Goal: Communication & Community: Answer question/provide support

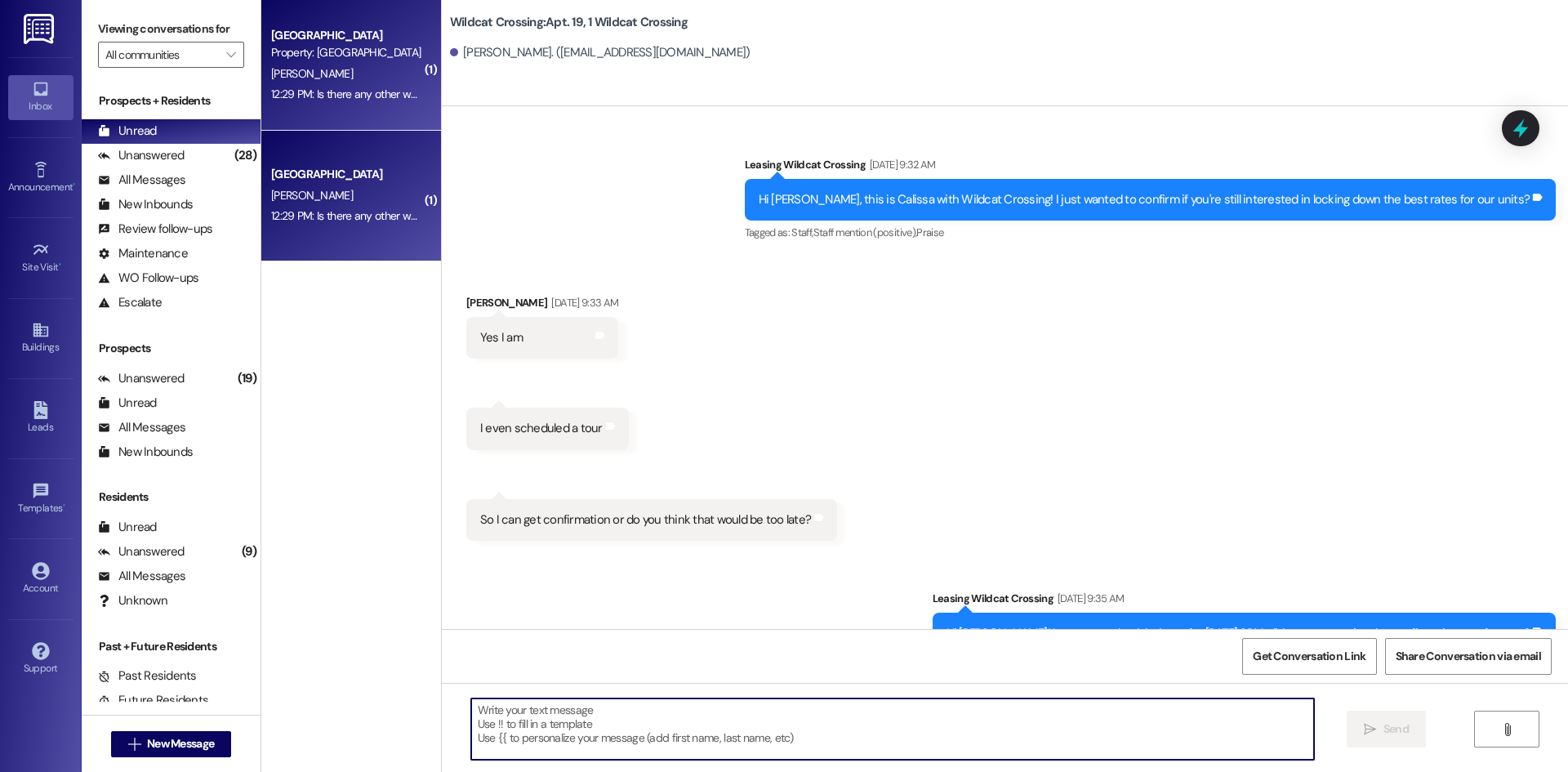
scroll to position [128273, 0]
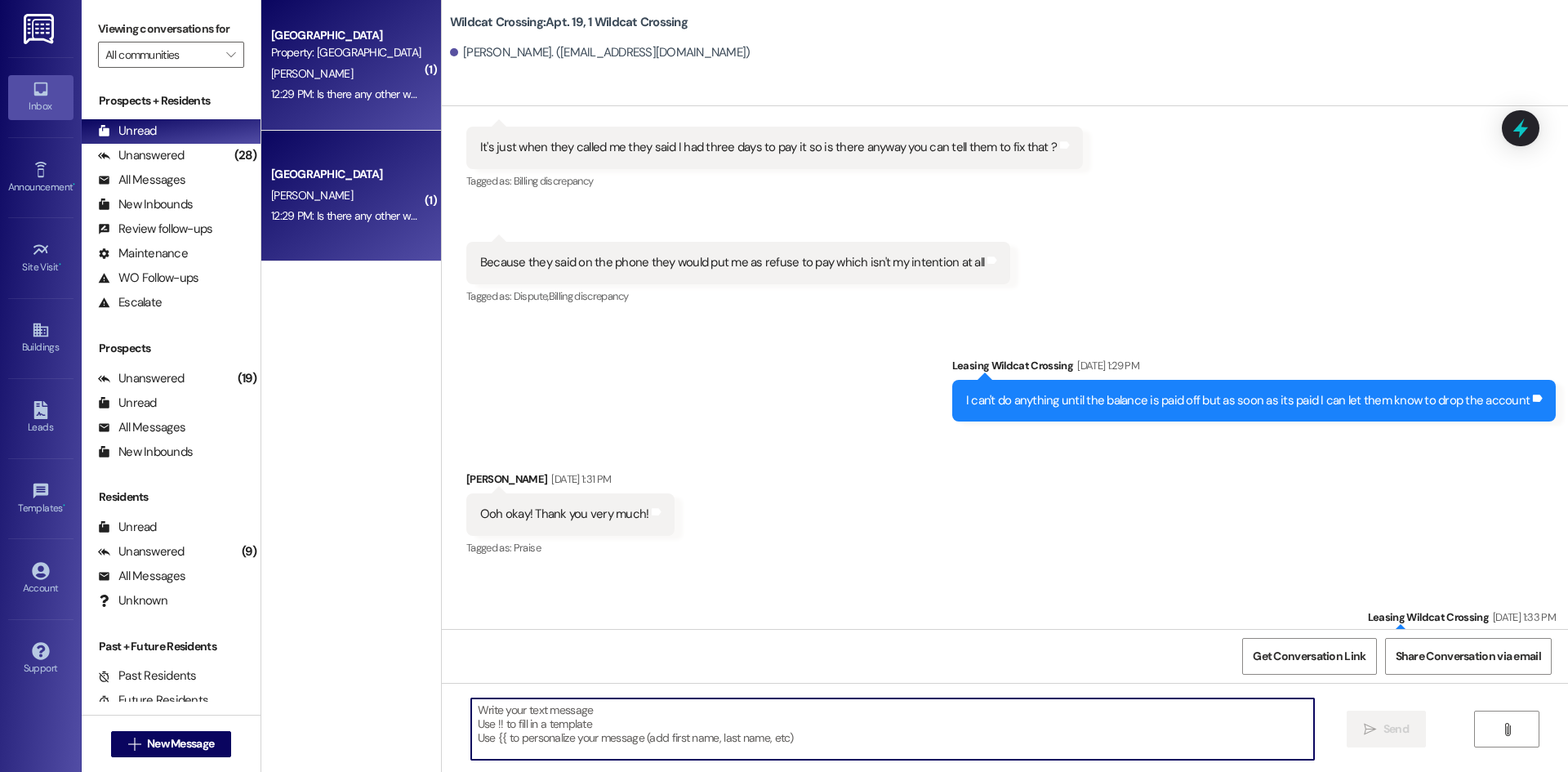
click at [699, 728] on textarea at bounding box center [893, 729] width 843 height 61
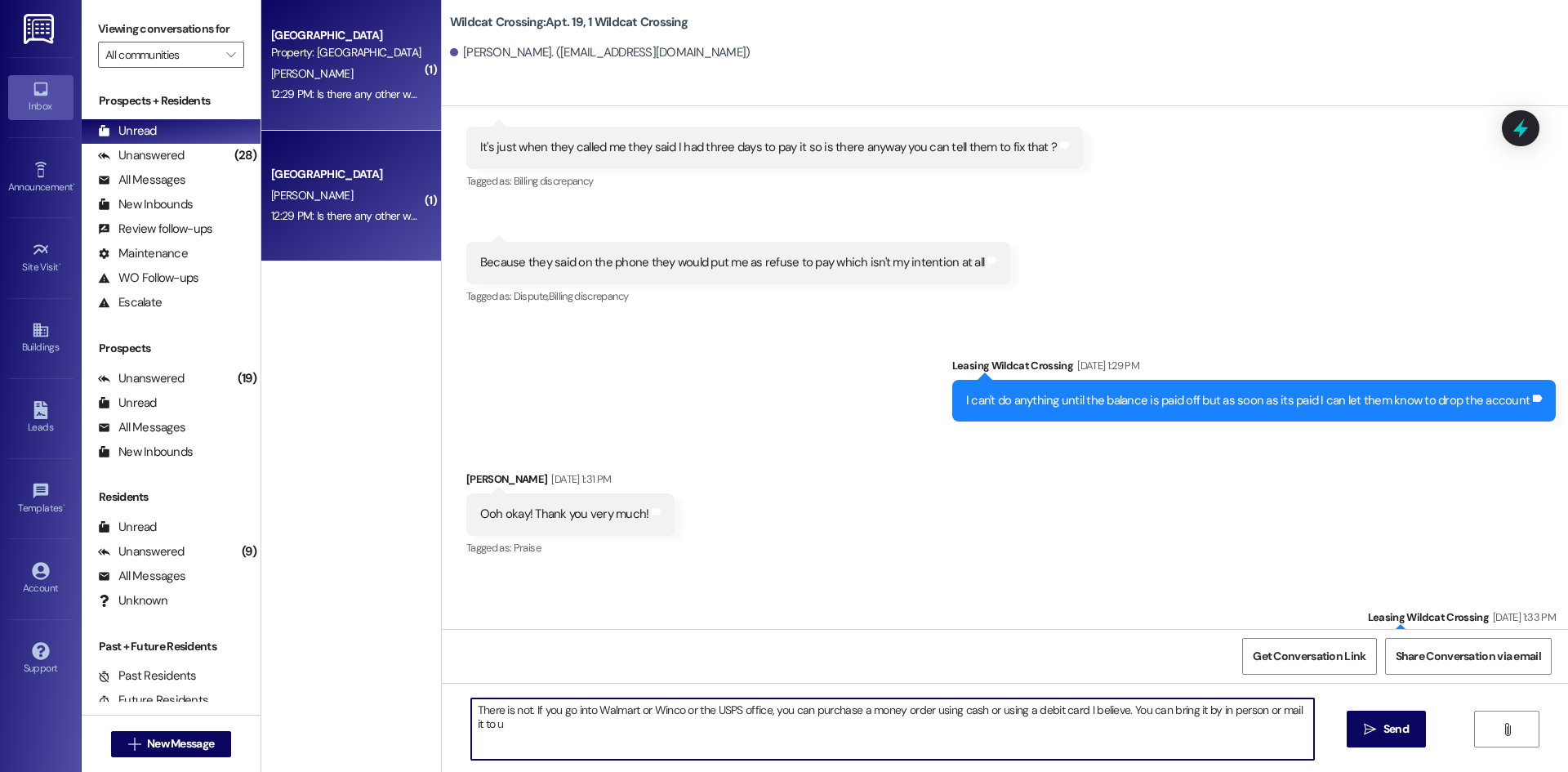
type textarea "There is not. If you go into Walmart or Winco or the USPS office, you can purch…"
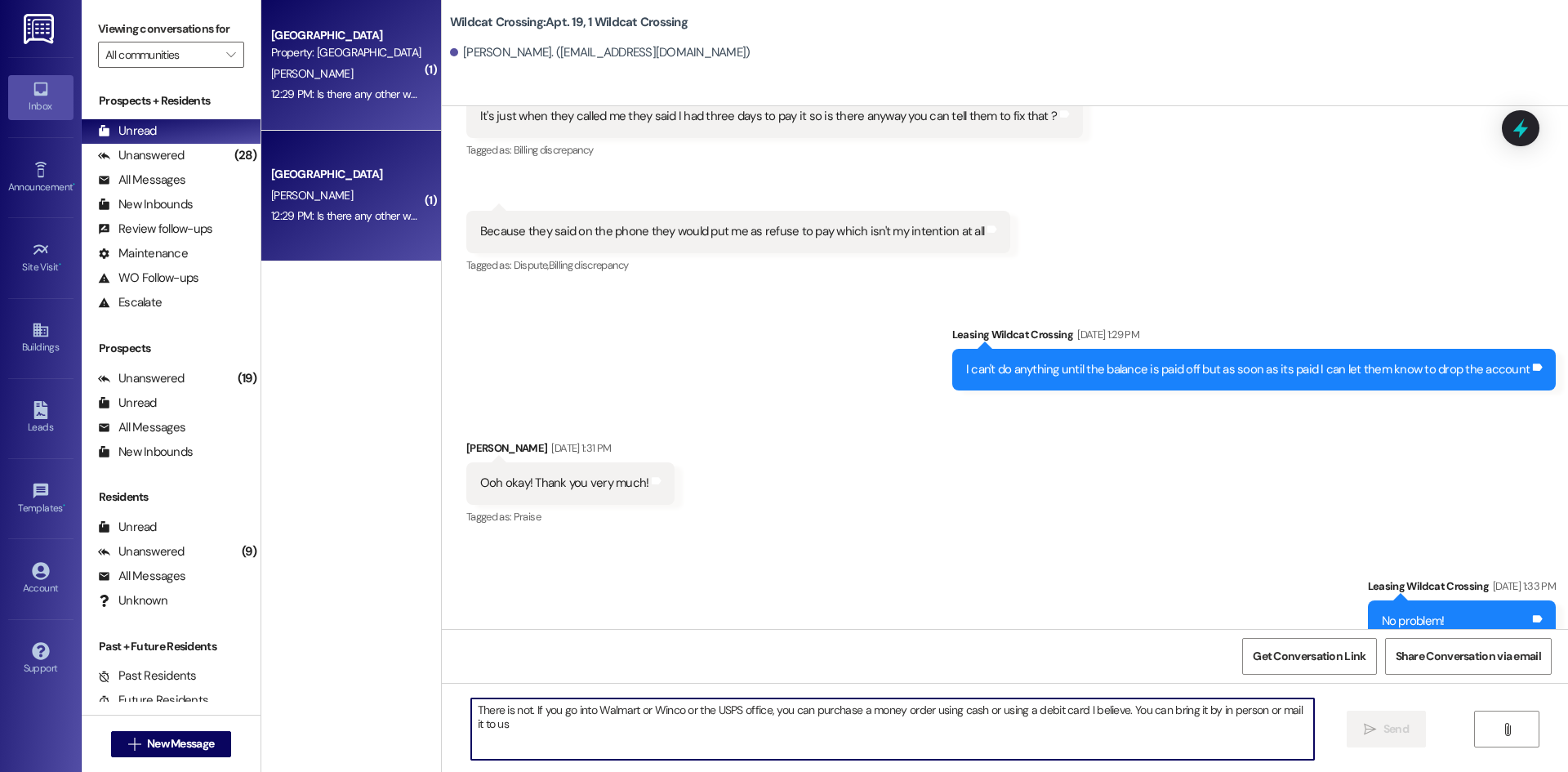
scroll to position [128387, 0]
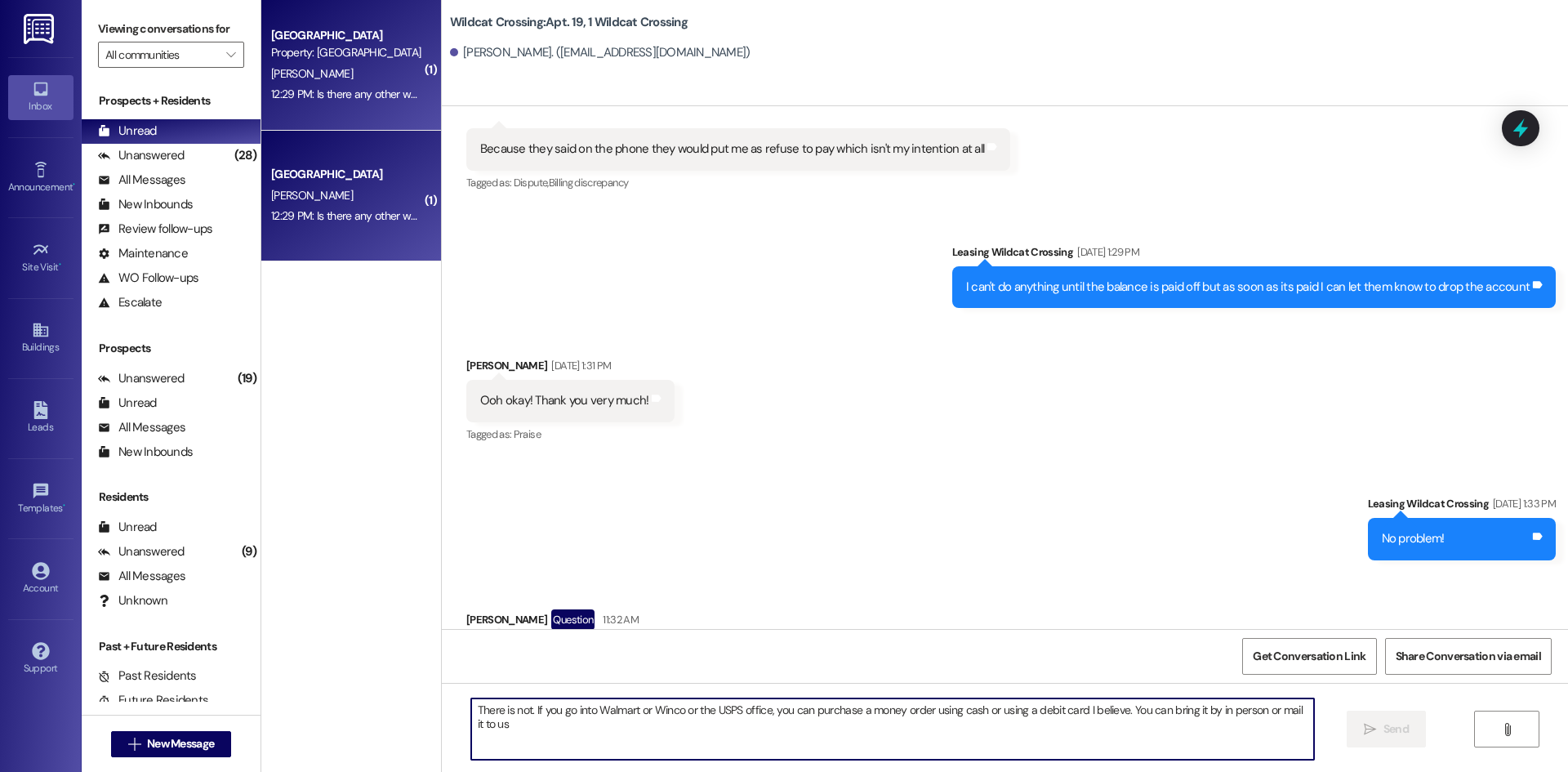
click at [917, 689] on div "Sent via SMS Leasing Wildcat Crossing 12:29 PM We are unable to, but we can acc…" at bounding box center [1005, 746] width 1126 height 114
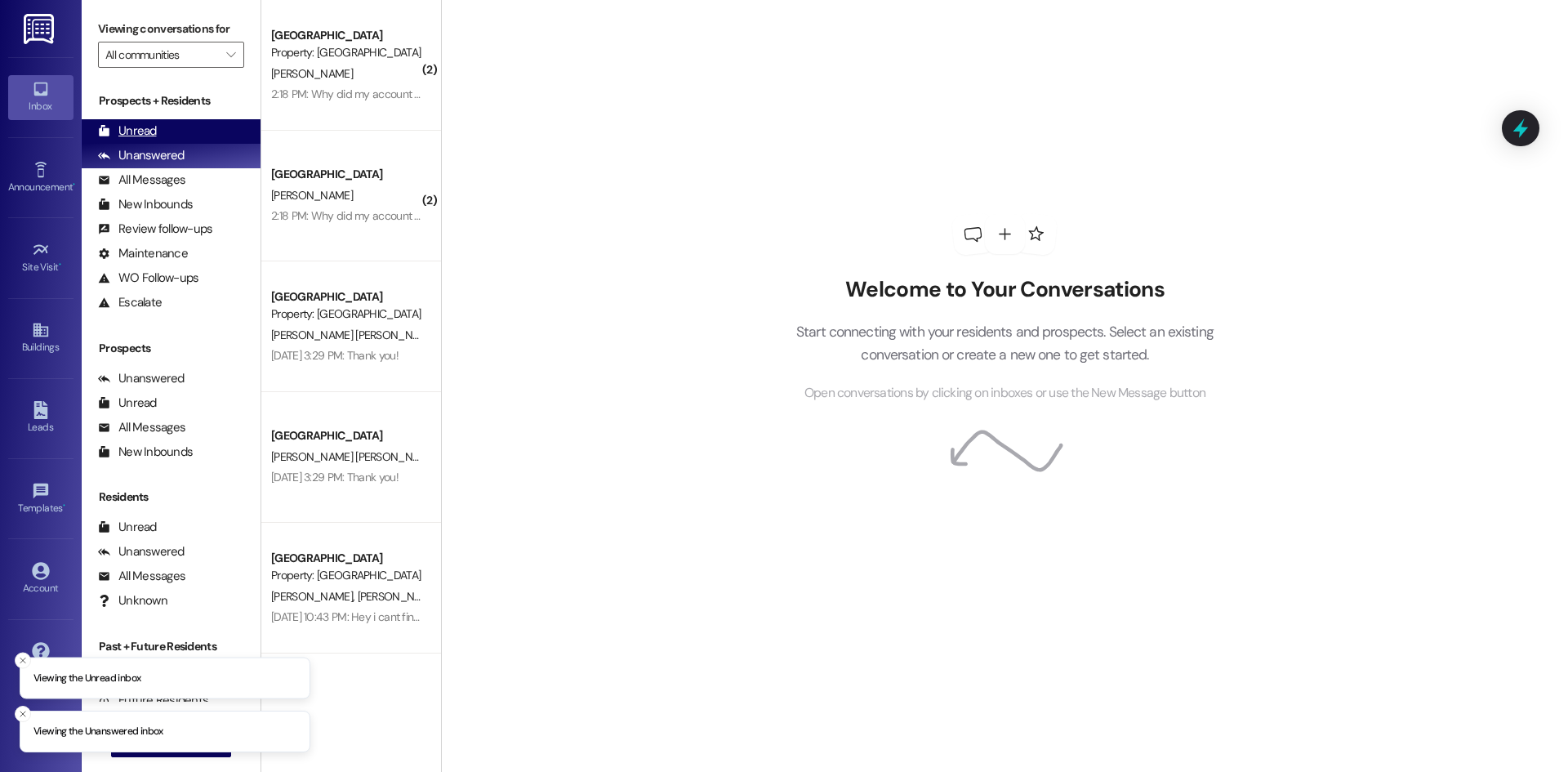
click at [187, 125] on div "Unread (0)" at bounding box center [171, 131] width 179 height 25
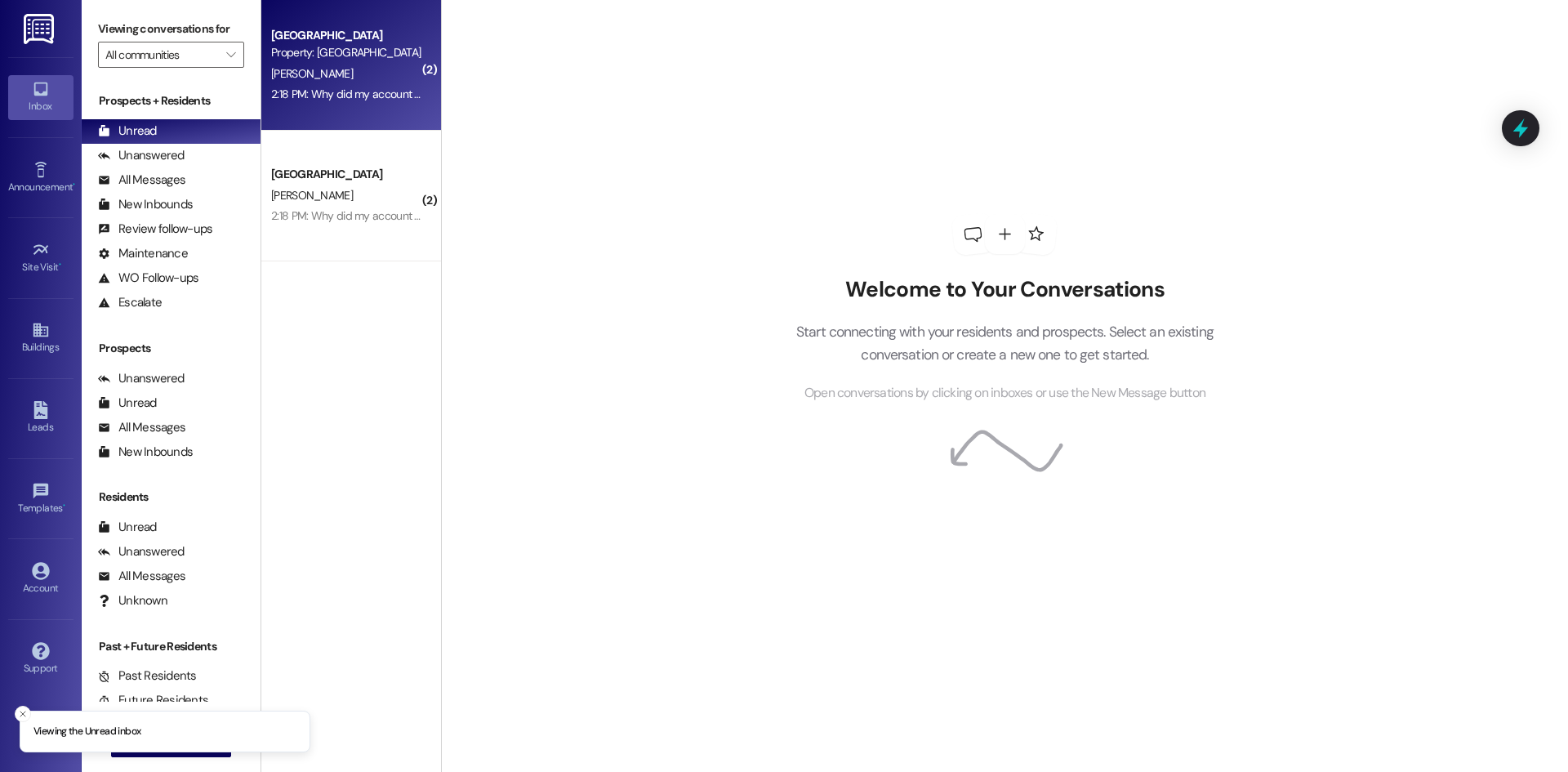
click at [353, 107] on div "Wildcat Crossing Prospect Property: [GEOGRAPHIC_DATA] [PERSON_NAME] 2:18 PM: Wh…" at bounding box center [352, 65] width 180 height 130
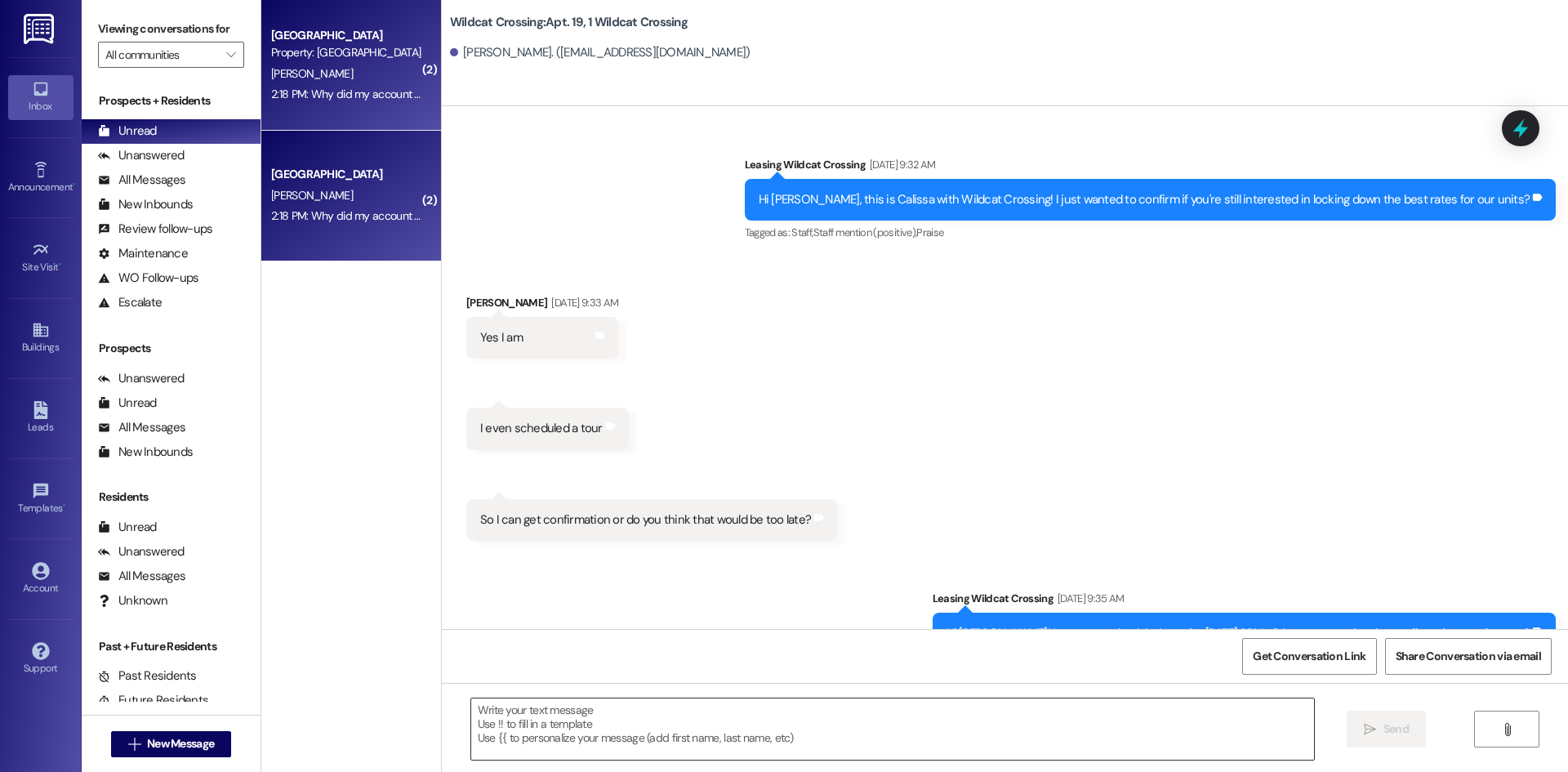
scroll to position [128580, 0]
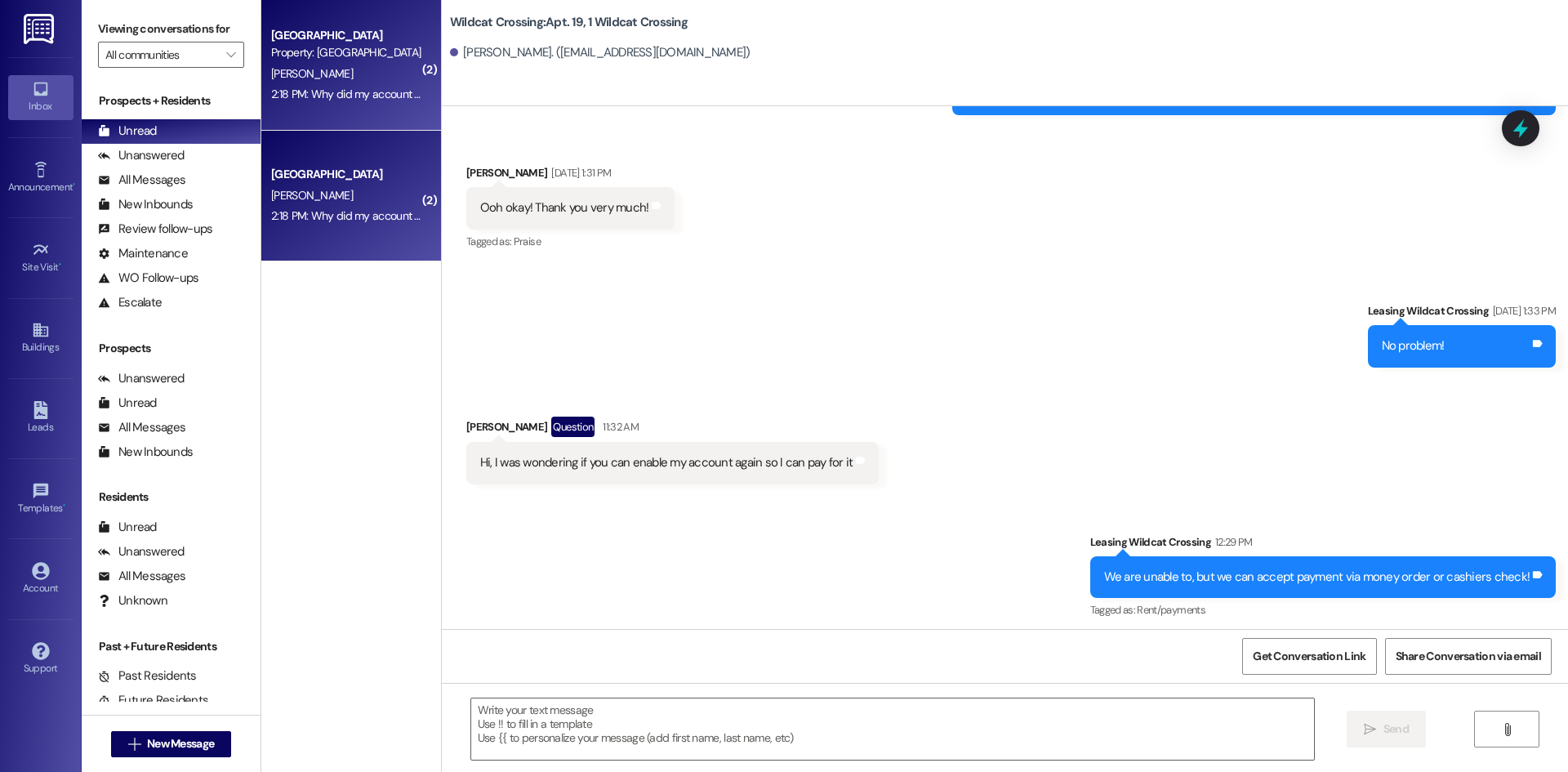
click at [555, 689] on div " Send " at bounding box center [1005, 744] width 1126 height 122
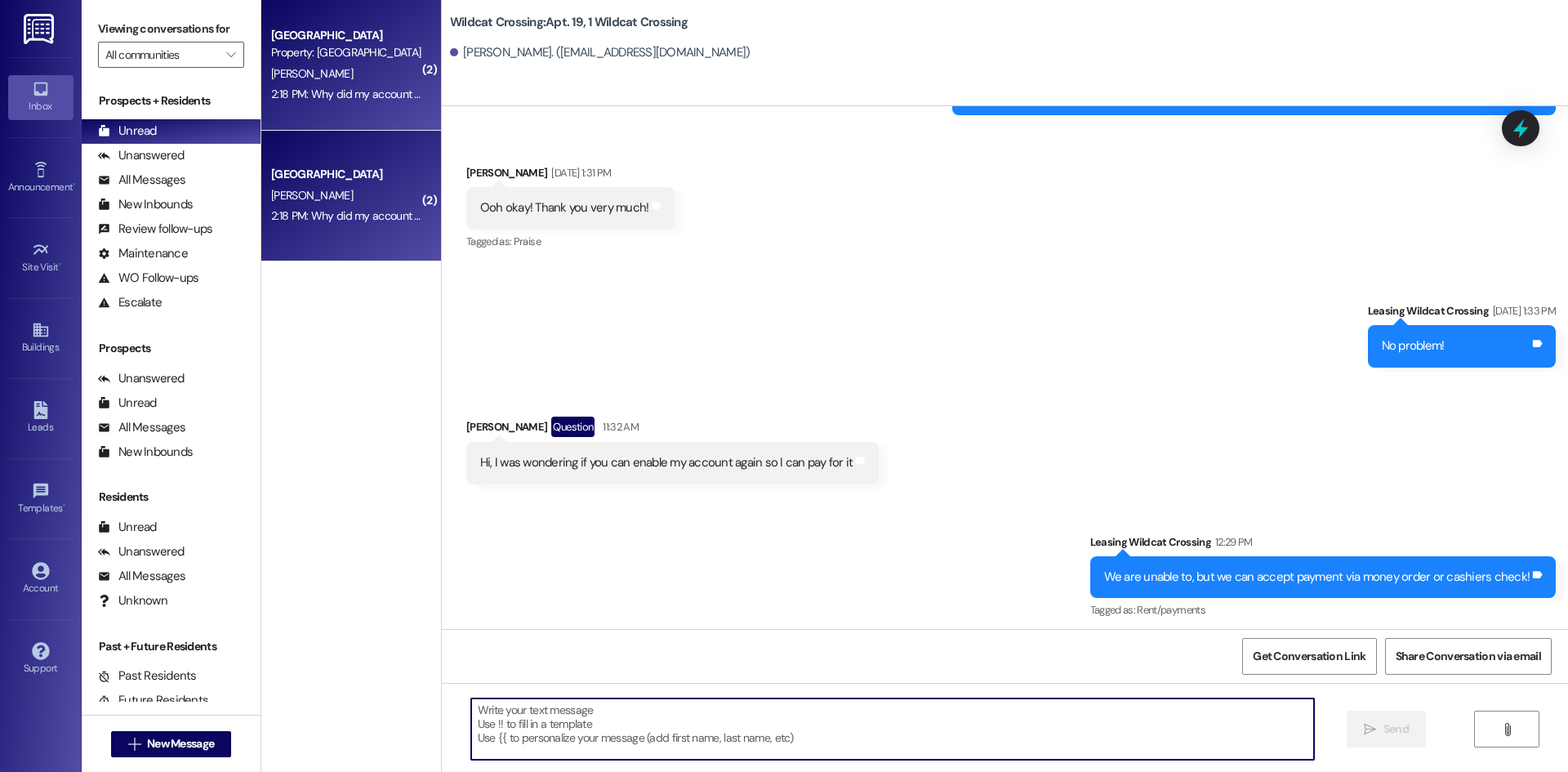
click at [556, 710] on textarea at bounding box center [893, 729] width 843 height 61
click at [471, 708] on textarea "Accounts can only" at bounding box center [893, 729] width 843 height 61
click at [508, 713] on textarea "Online Accounts can only" at bounding box center [893, 729] width 843 height 61
click at [813, 722] on textarea "Online accounts can only" at bounding box center [893, 729] width 843 height 61
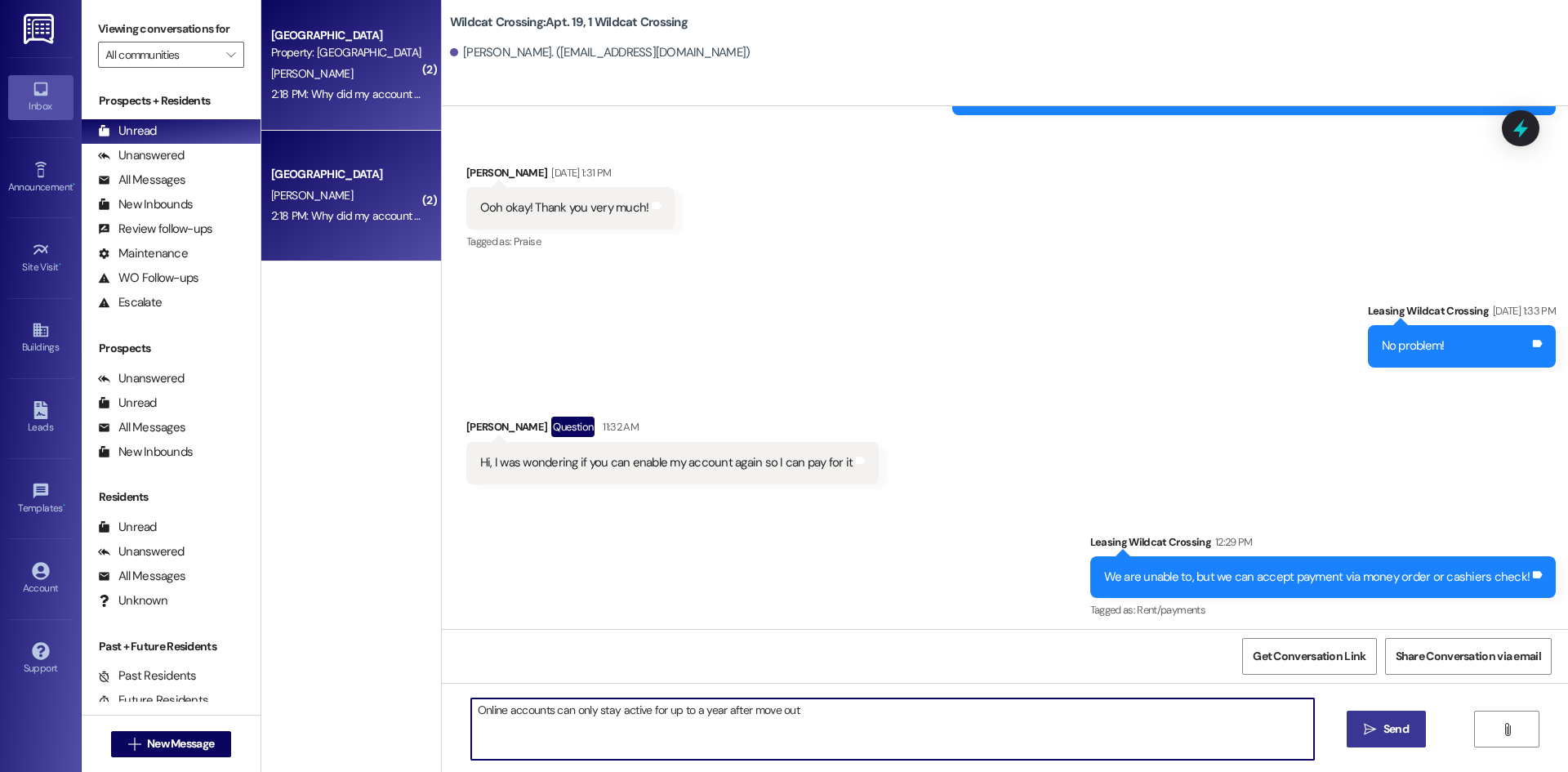
type textarea "Online accounts can only stay active for up to a year after move out"
click at [1384, 728] on span "Send" at bounding box center [1396, 729] width 26 height 17
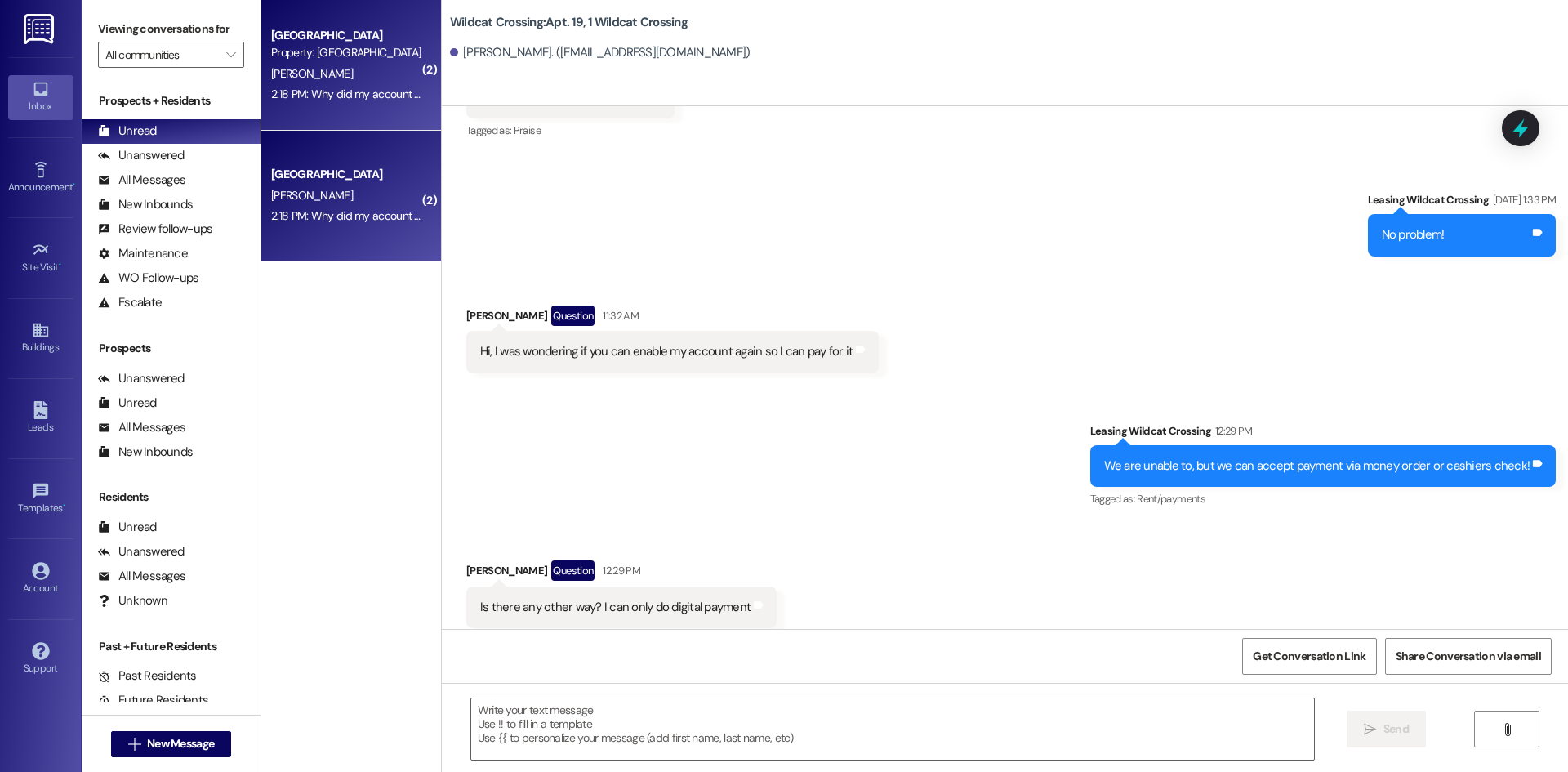
scroll to position [128694, 0]
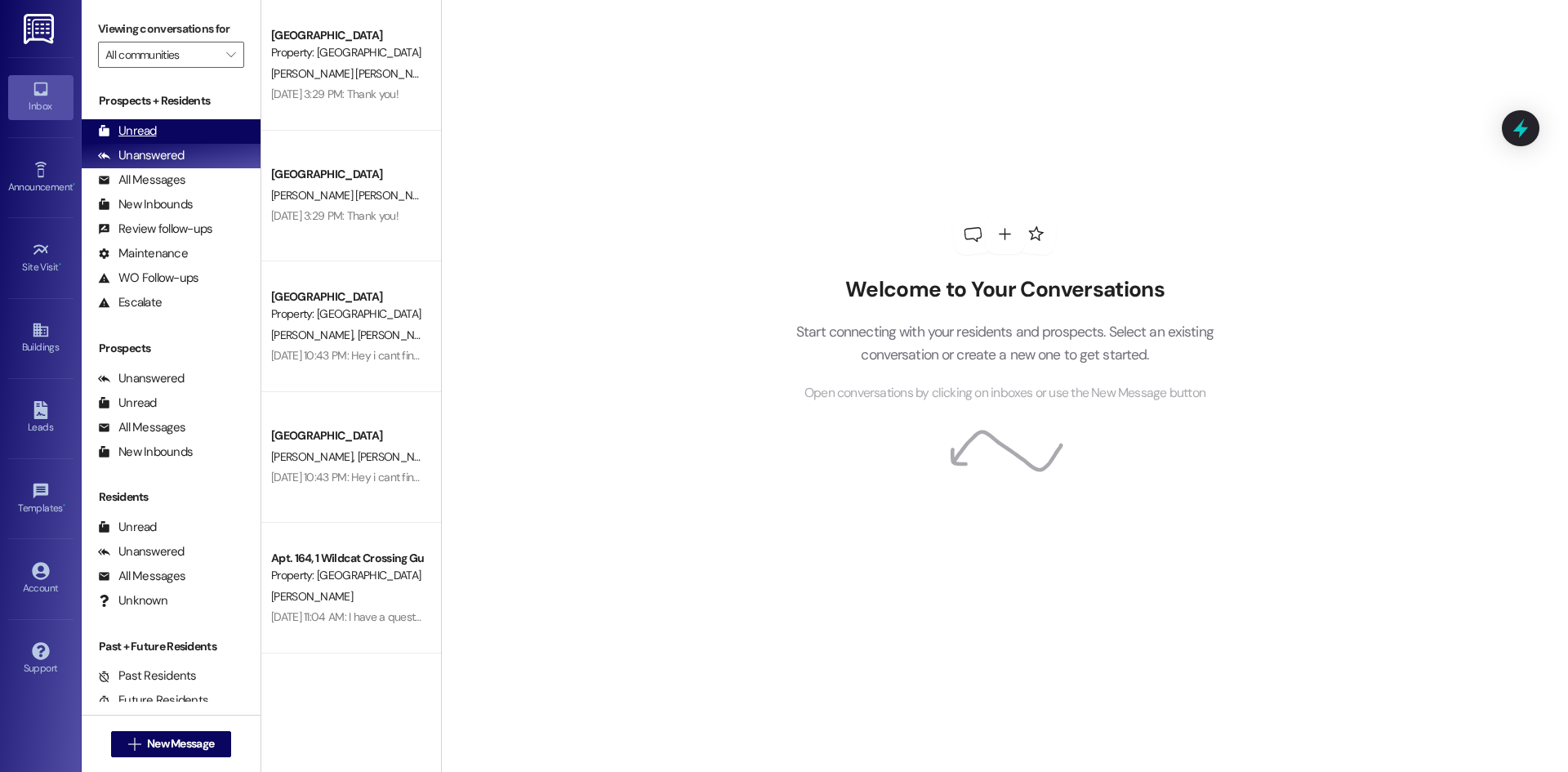
click at [176, 127] on div "Unread (0)" at bounding box center [171, 131] width 179 height 25
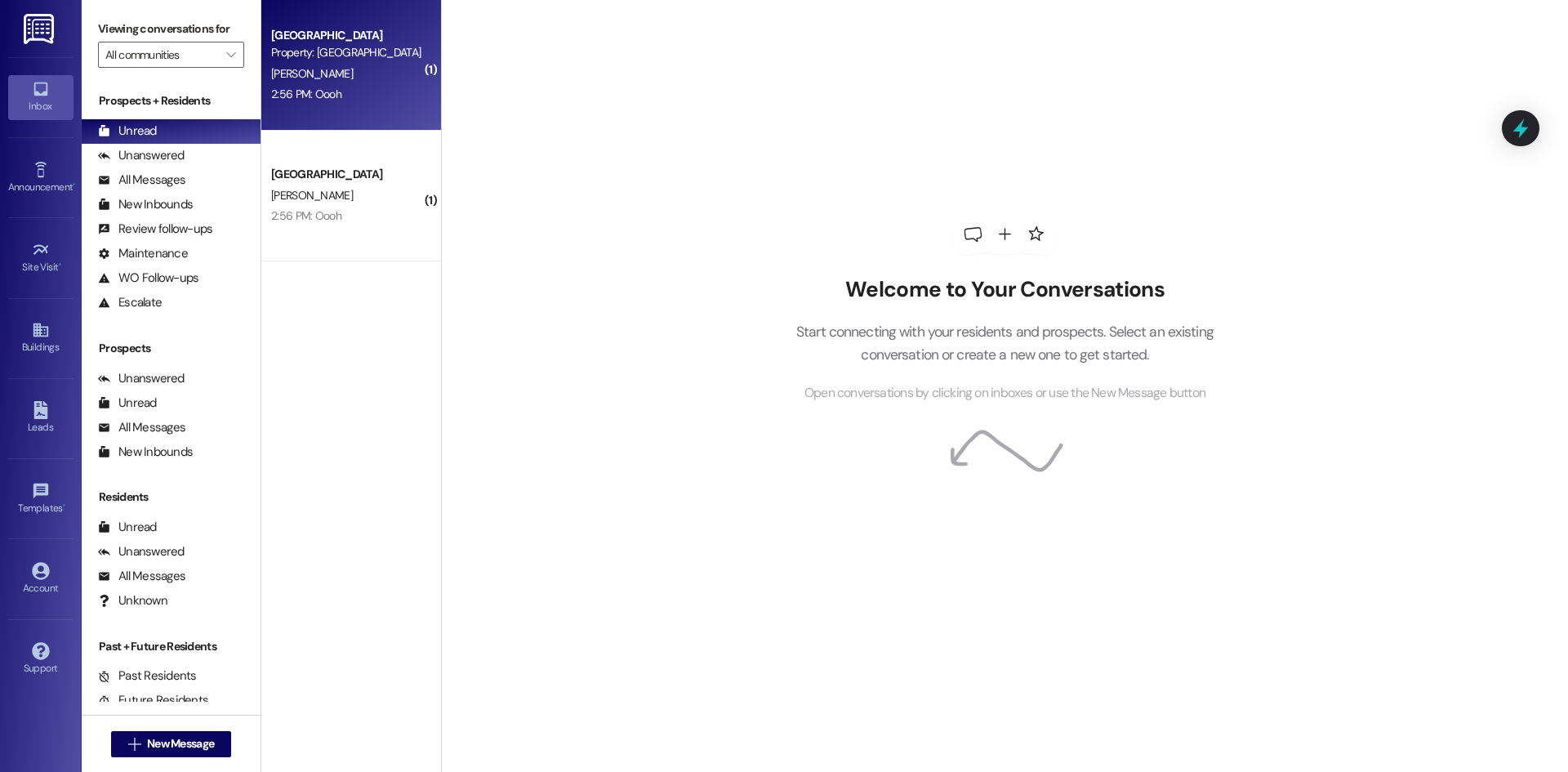
click at [353, 83] on div "[PERSON_NAME]" at bounding box center [346, 73] width 154 height 21
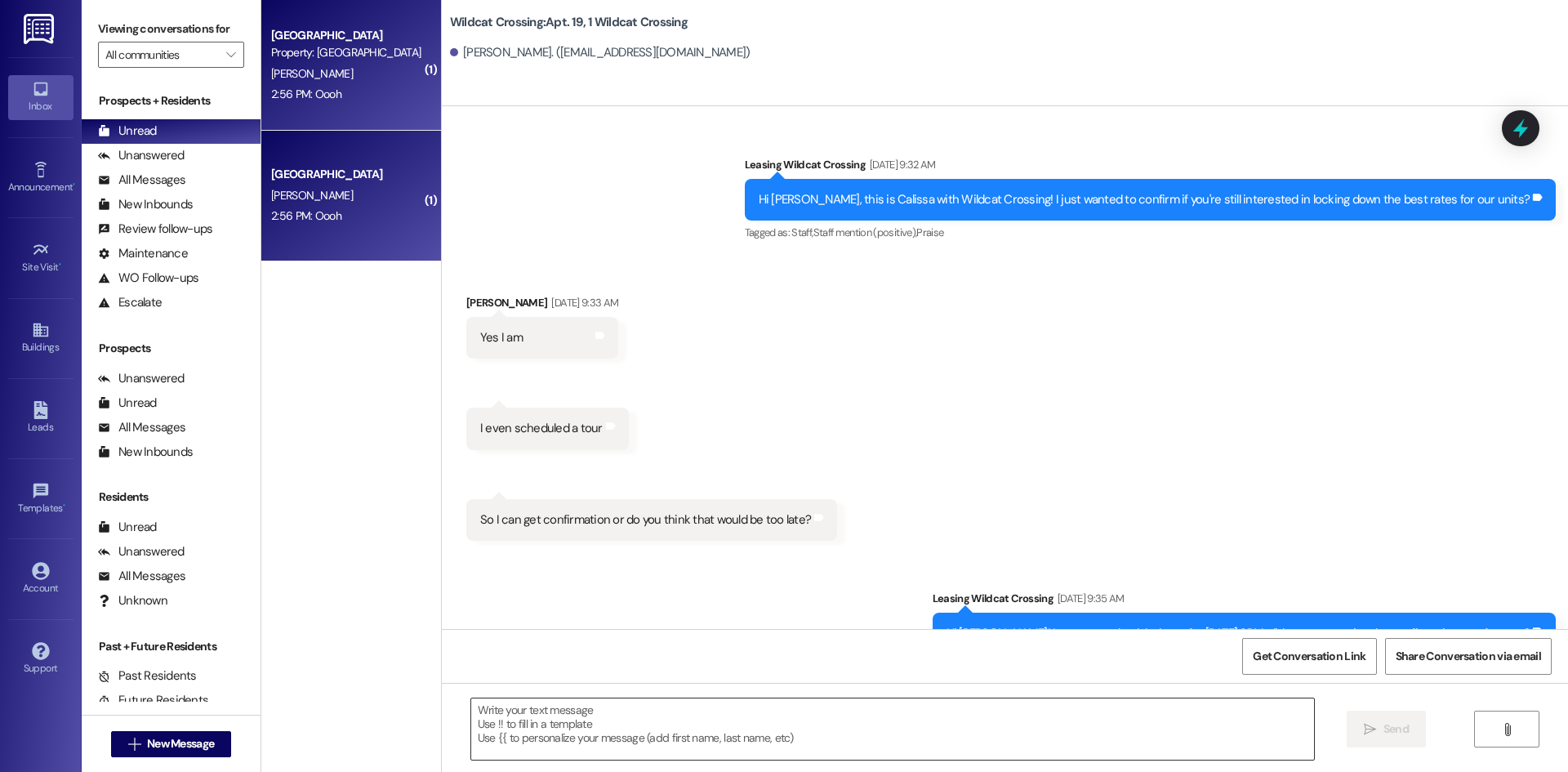
click at [680, 703] on textarea at bounding box center [893, 729] width 843 height 61
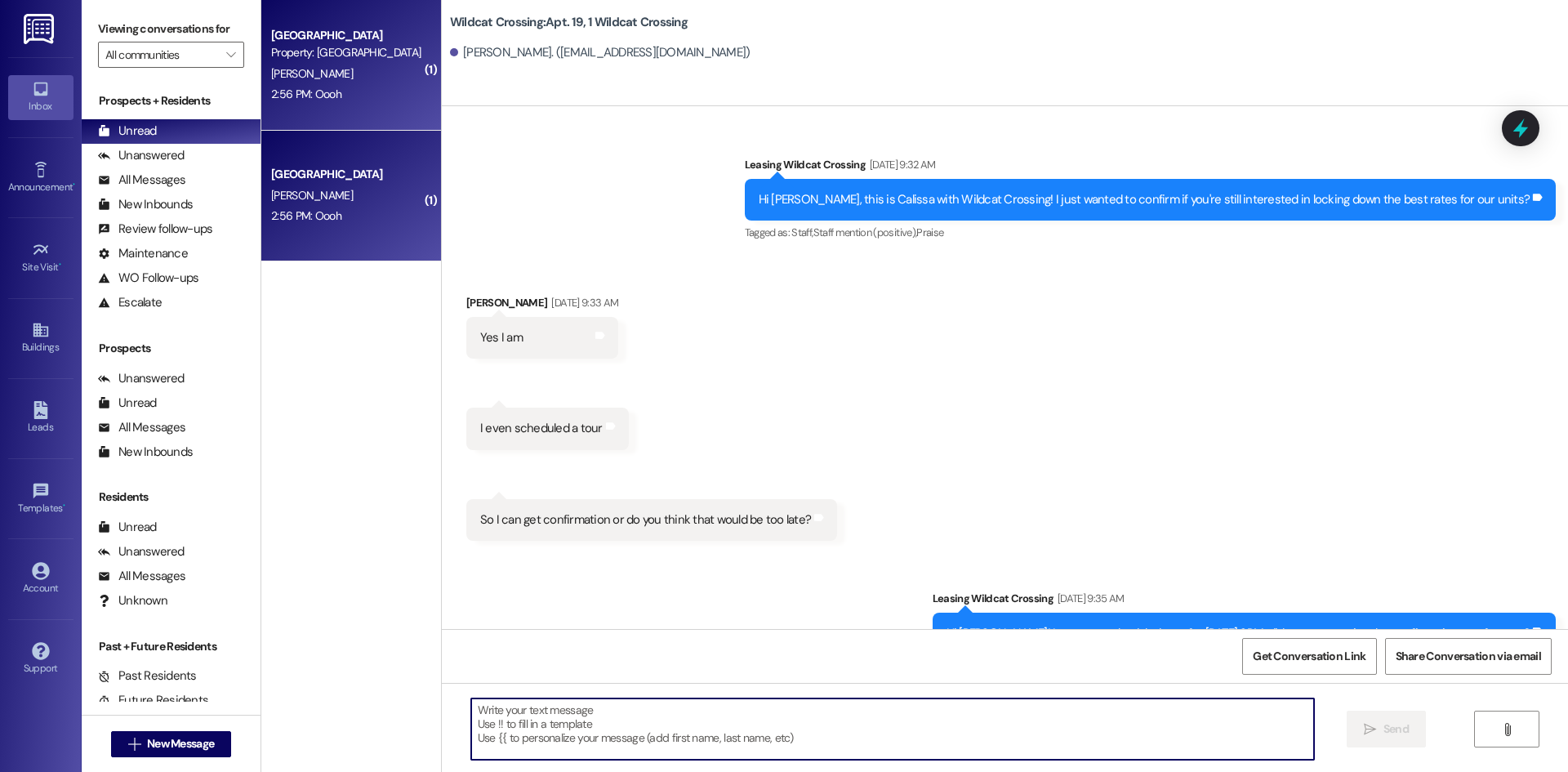
scroll to position [128807, 0]
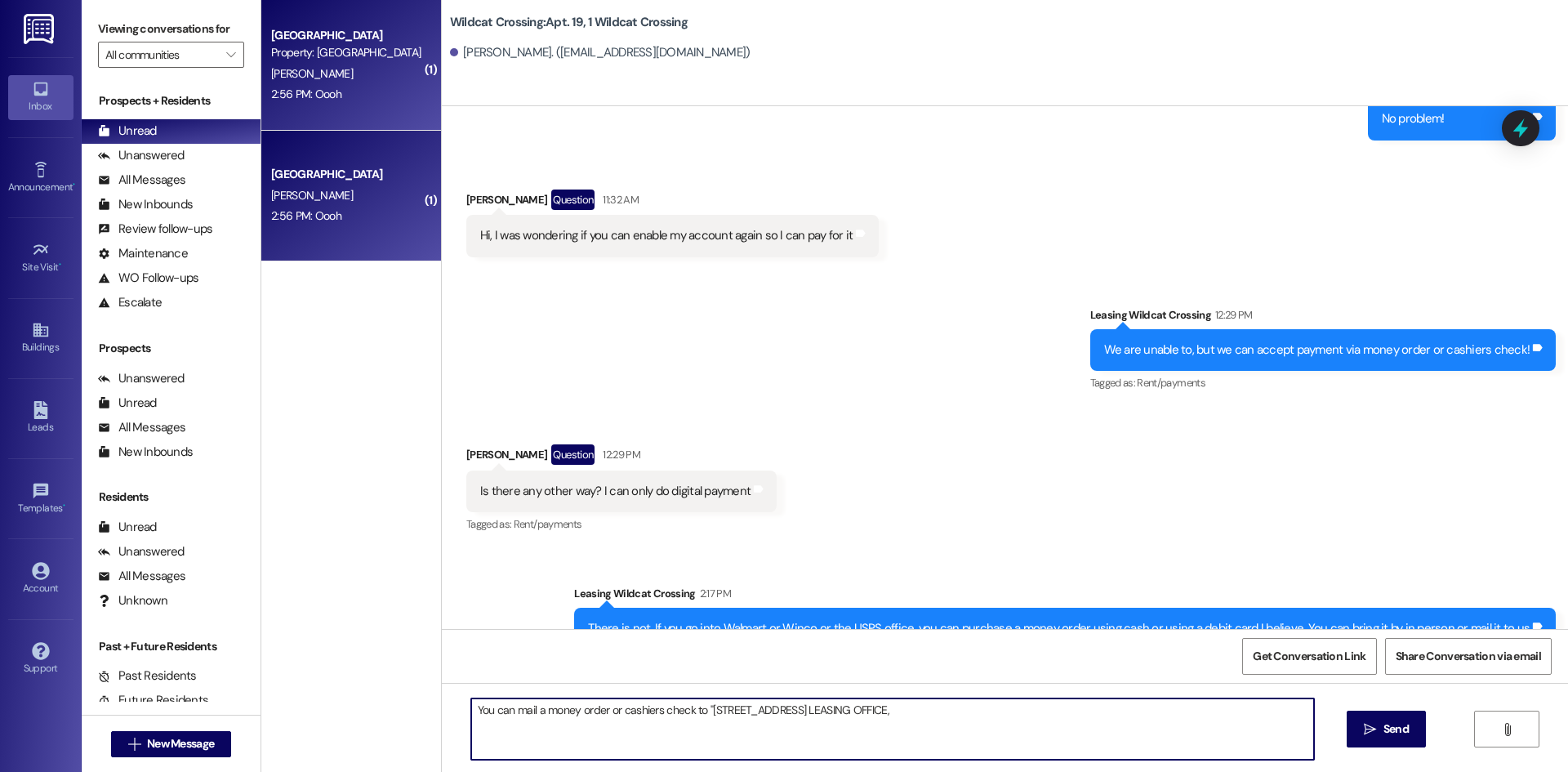
click at [817, 713] on textarea "You can mail a money order or cashiers check to "1115 W Sacramento Ave. LEASING…" at bounding box center [893, 729] width 843 height 61
click at [813, 711] on textarea "You can mail a money order or cashiers check to "1115 W Sacramento Ave. LEASING…" at bounding box center [893, 729] width 843 height 61
click at [932, 713] on textarea "You can mail a money order or cashiers check to "1115 W Sacramento Ave, LEASING…" at bounding box center [893, 729] width 843 height 61
click at [812, 709] on textarea "You can mail a money order or cashiers check to "1115 W Sacramento Ave, LEASING…" at bounding box center [893, 729] width 843 height 61
click at [817, 715] on textarea "You can mail a money order or cashiers check to "1115 W Sacramento Ave, LEASING…" at bounding box center [893, 729] width 843 height 61
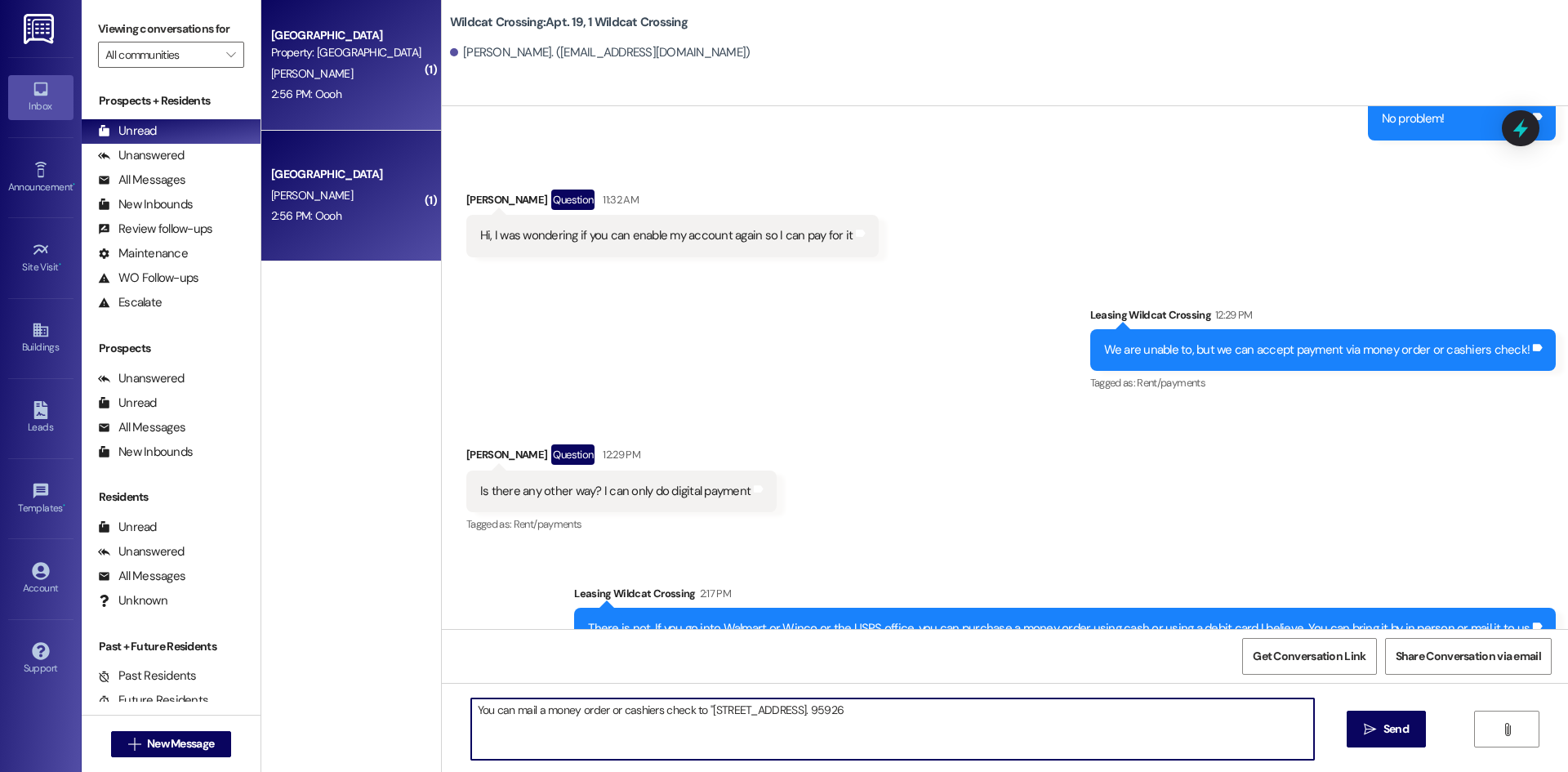
click at [895, 712] on textarea "You can mail a money order or cashiers check to "1115 W Sacramento Ave, LEASING…" at bounding box center [893, 729] width 843 height 61
click at [816, 720] on textarea "You can mail a money order or cashiers check to "1115 W Sacramento Ave, LEASING…" at bounding box center [893, 729] width 843 height 61
click at [1045, 717] on textarea "You can mail a money order or cashiers check to "1115 W Sacramento Ave. LEASING…" at bounding box center [893, 729] width 843 height 61
click at [894, 712] on textarea "You can mail a money order or cashiers check to "1115 W Sacramento Ave. LEASING…" at bounding box center [893, 729] width 843 height 61
click at [1155, 719] on textarea "You can mail a money order or cashiers check to "1115 W Sacramento Ave. LEASING…" at bounding box center [893, 729] width 843 height 61
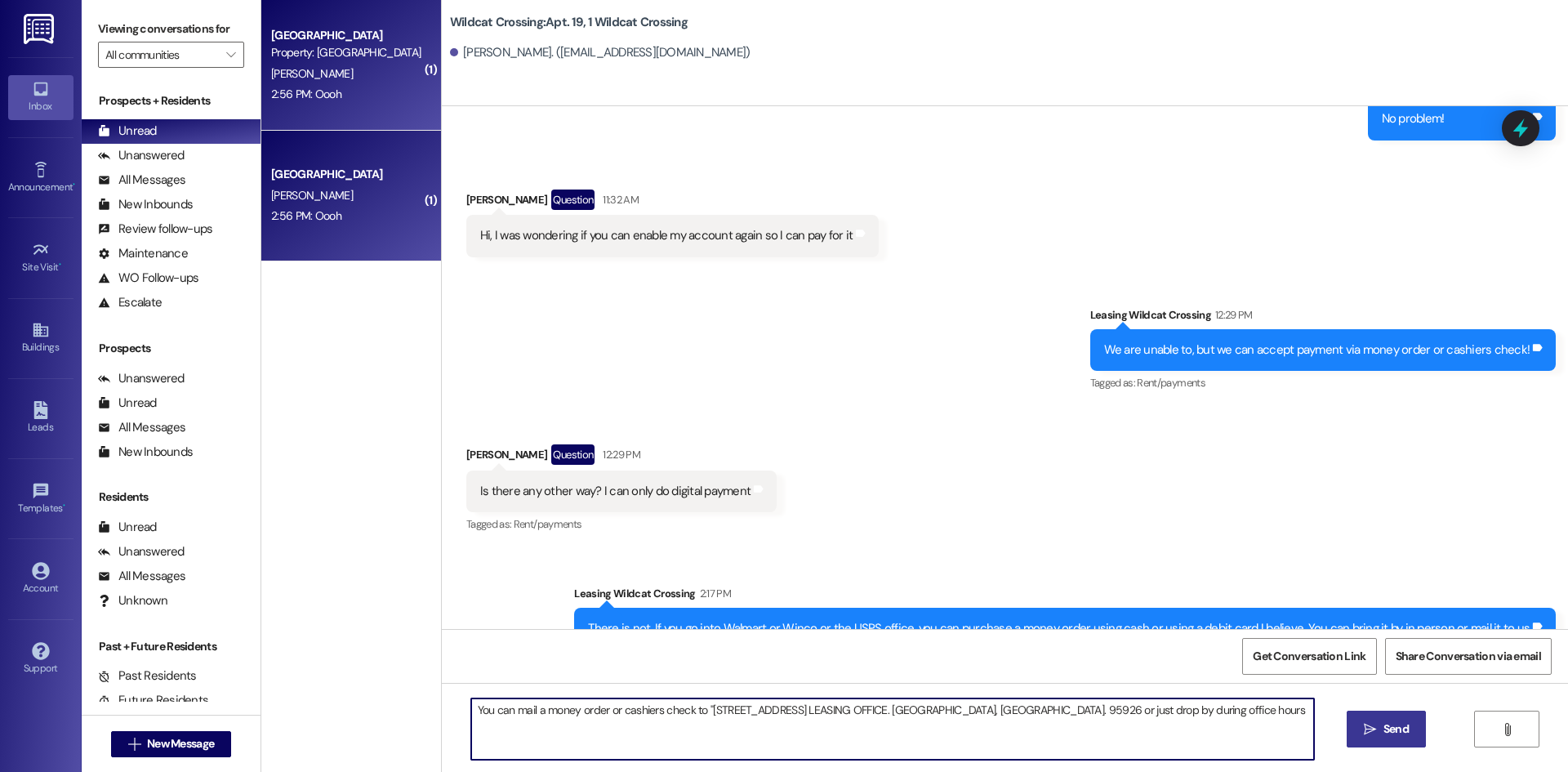
type textarea "You can mail a money order or cashiers check to "1115 W Sacramento Ave. LEASING…"
click at [1352, 727] on button " Send" at bounding box center [1386, 729] width 79 height 37
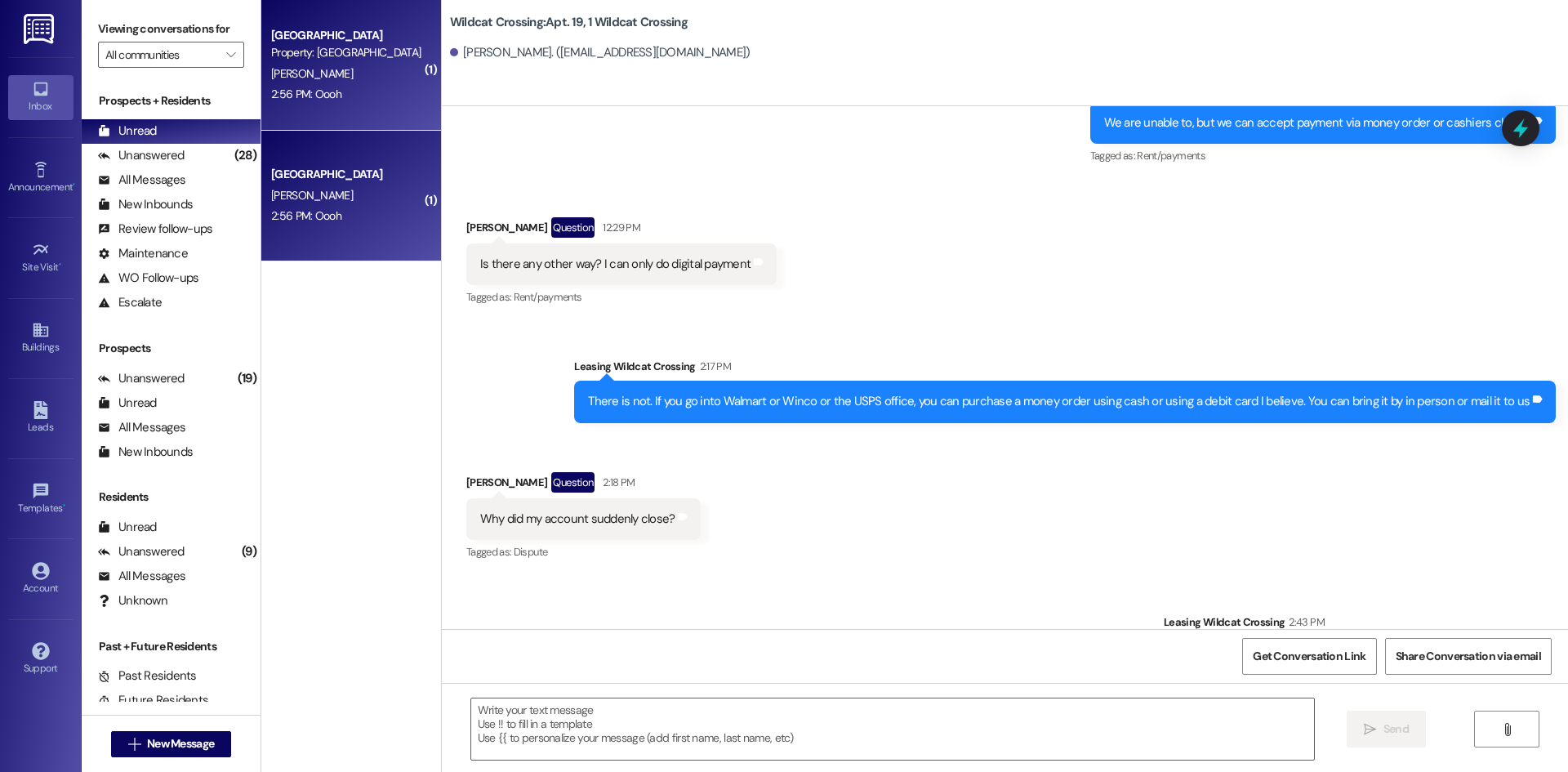
scroll to position [129035, 0]
